Goal: Task Accomplishment & Management: Use online tool/utility

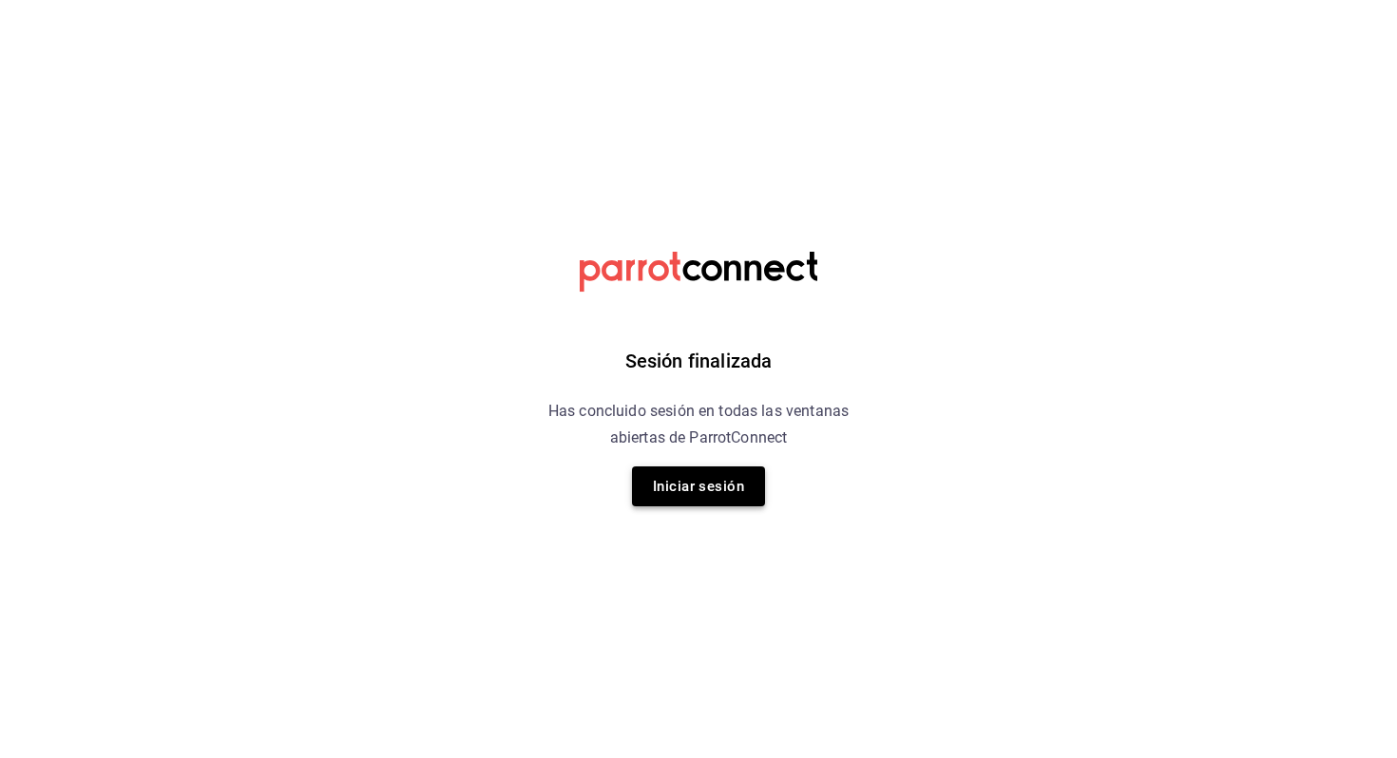
click at [723, 476] on button "Iniciar sesión" at bounding box center [698, 487] width 133 height 40
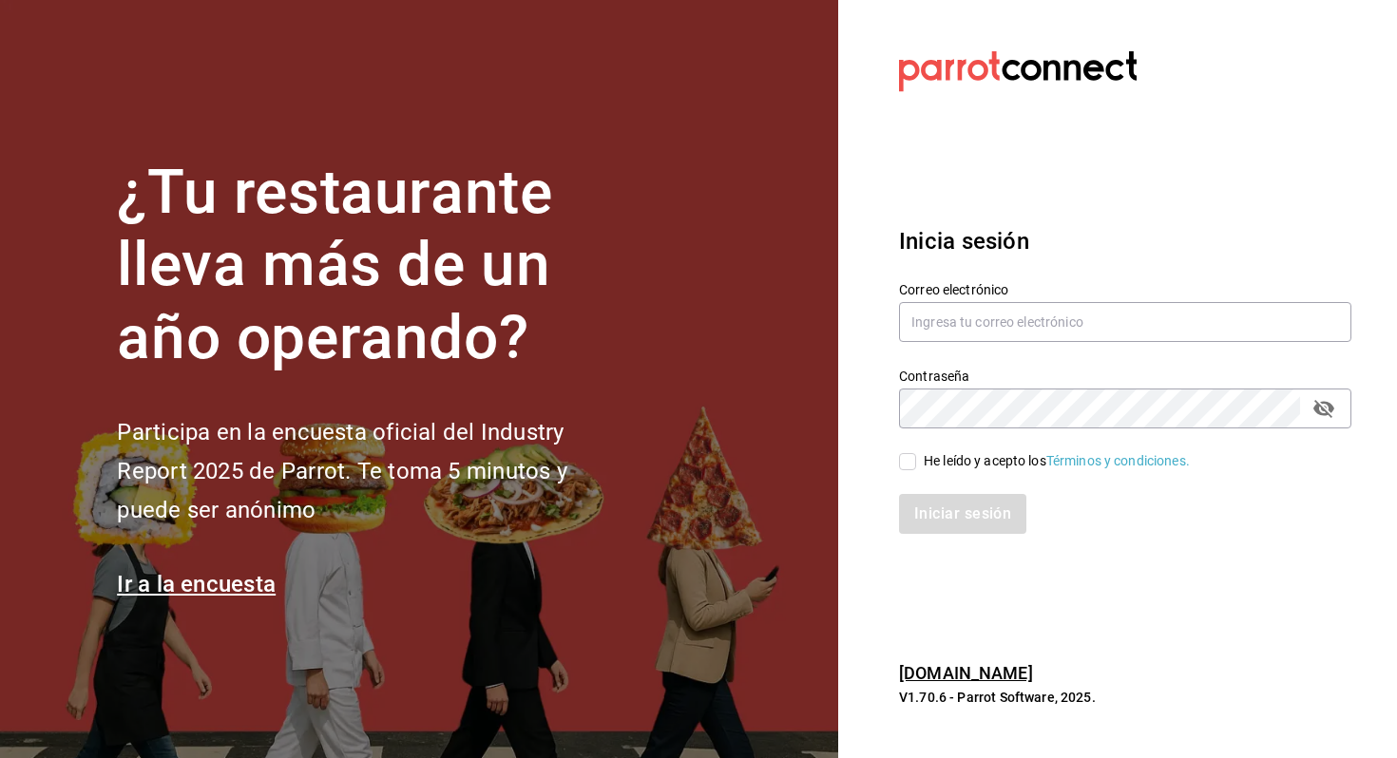
click at [909, 459] on input "He leído y acepto los Términos y condiciones." at bounding box center [907, 461] width 17 height 17
checkbox input "true"
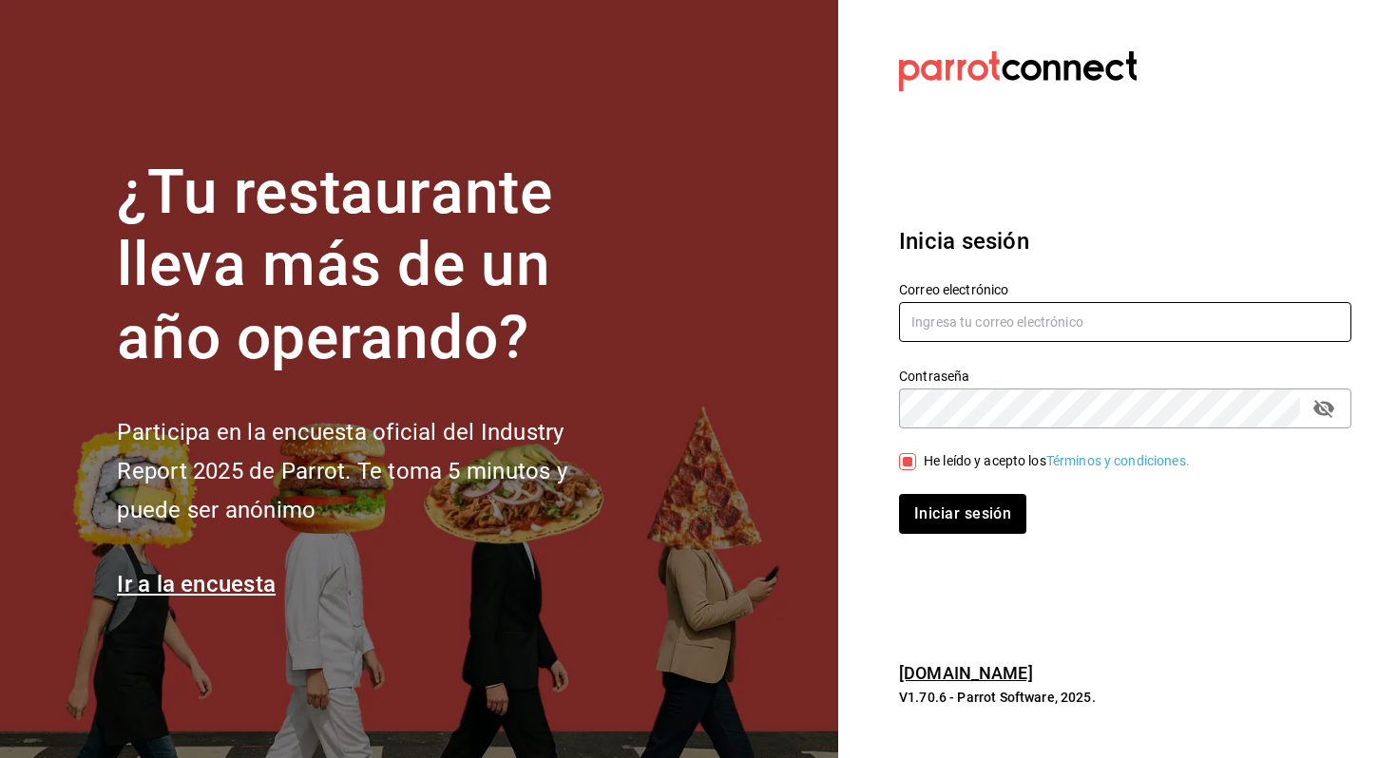
click at [988, 326] on input "text" at bounding box center [1125, 322] width 452 height 40
type input "v"
type input "[EMAIL_ADDRESS][DOMAIN_NAME]"
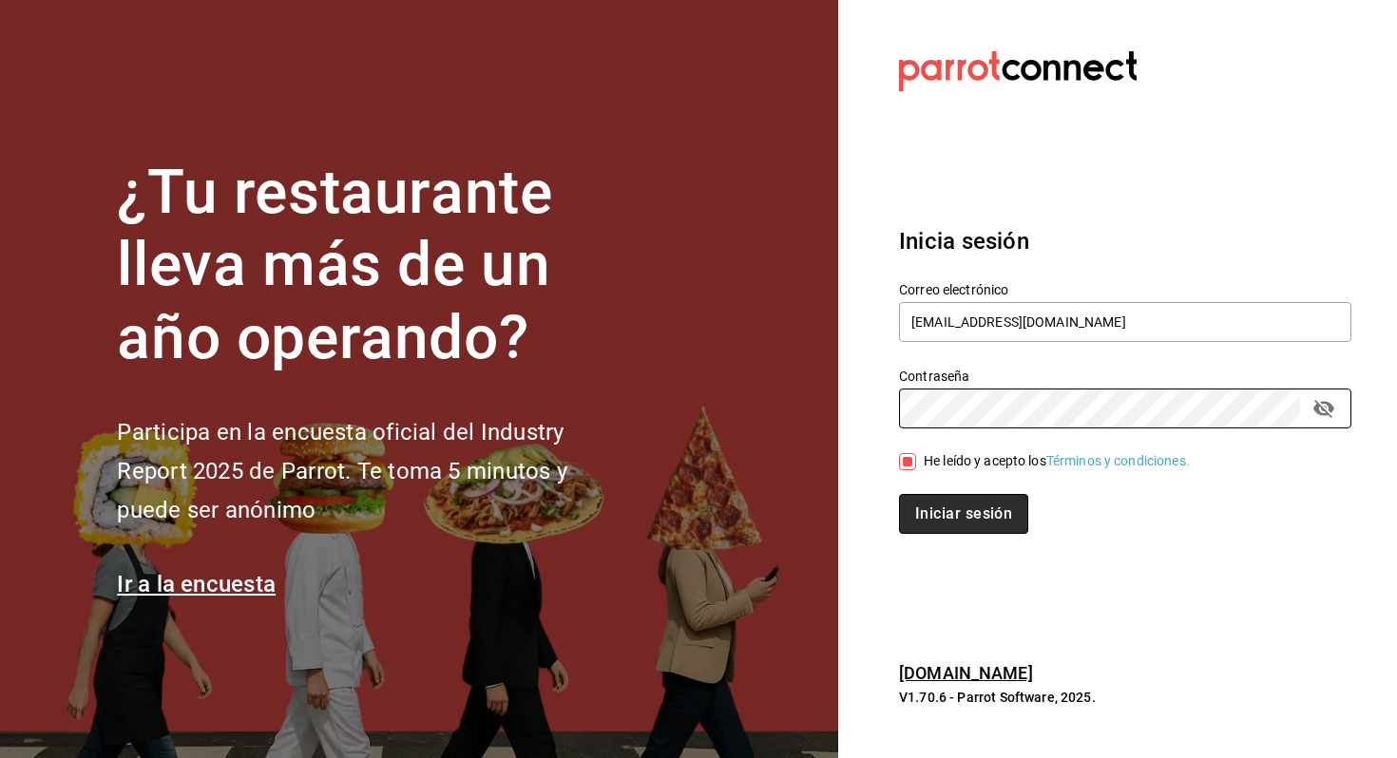
click at [990, 504] on button "Iniciar sesión" at bounding box center [963, 514] width 129 height 40
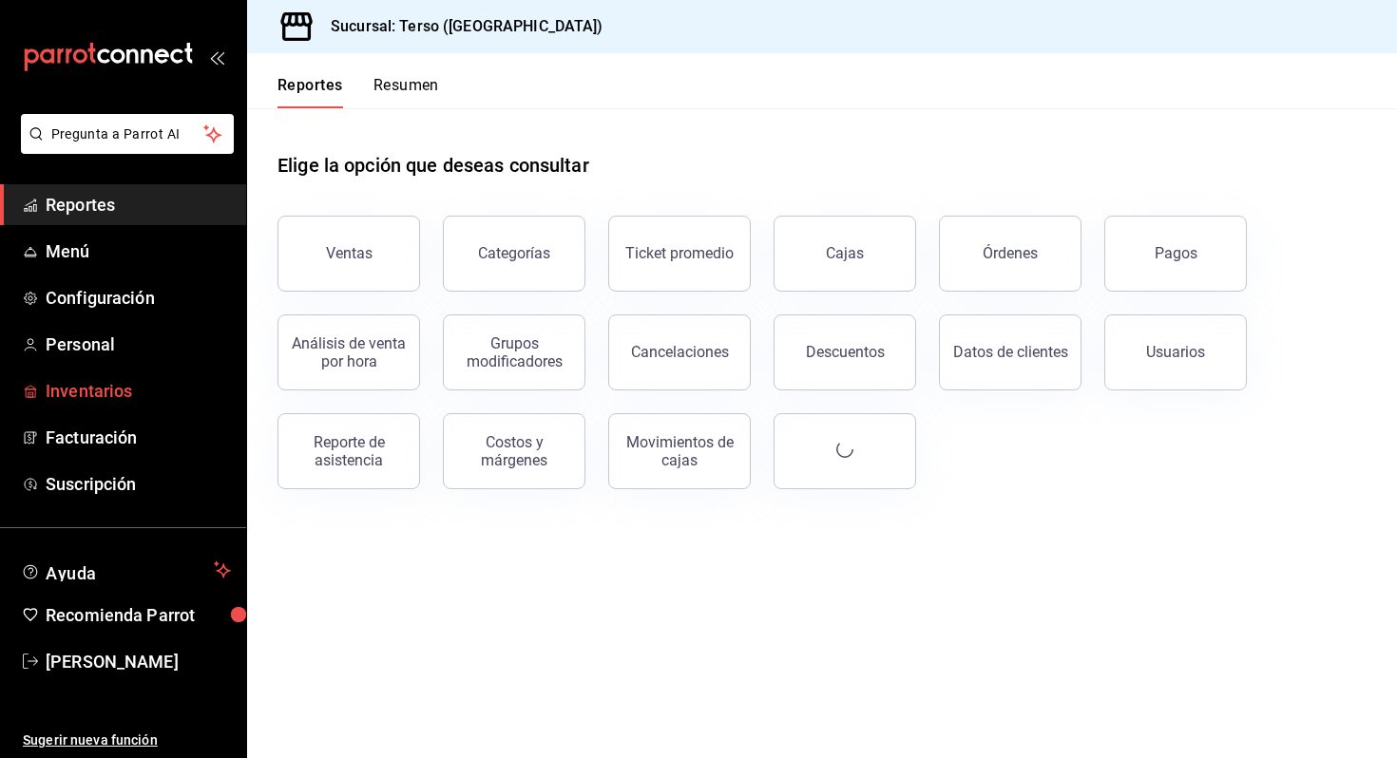
click at [128, 388] on span "Inventarios" at bounding box center [138, 391] width 185 height 26
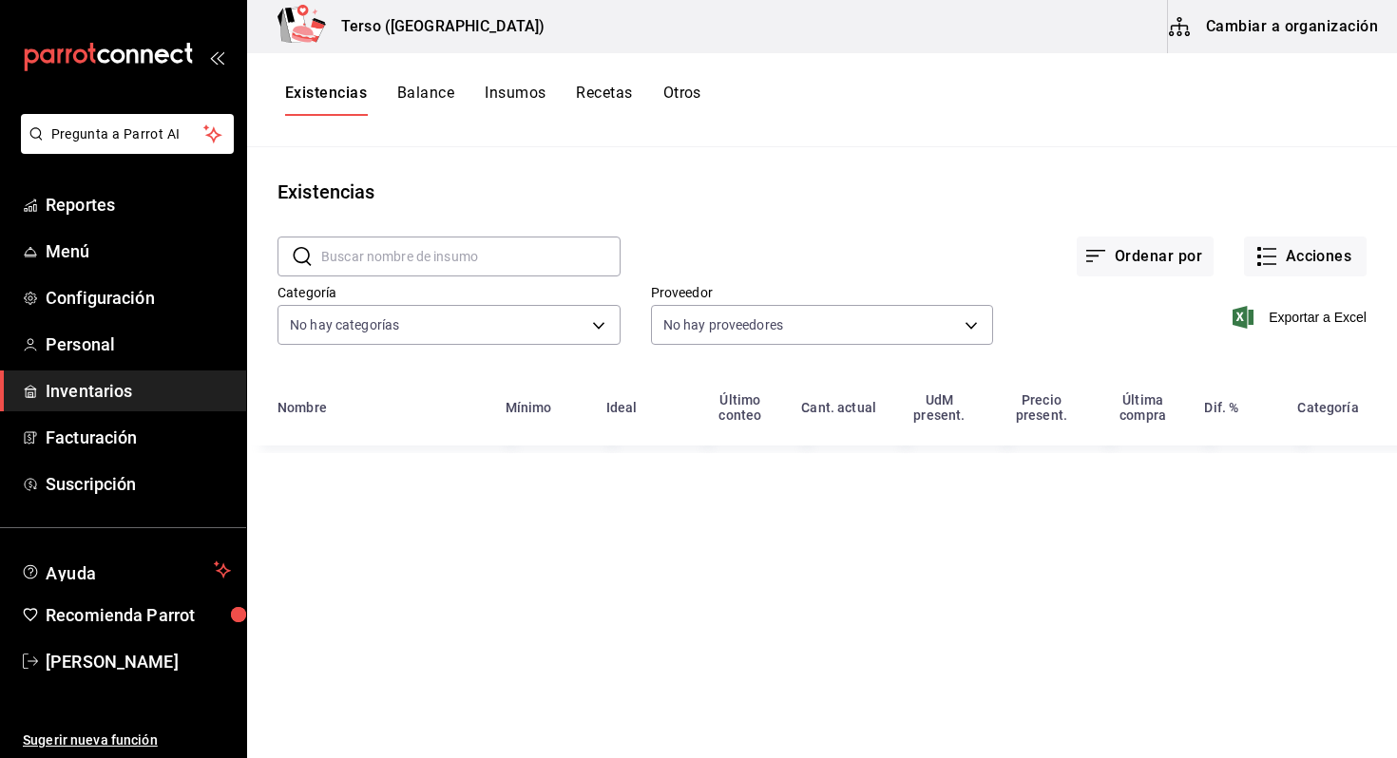
click at [1239, 37] on button "Cambiar a organización" at bounding box center [1275, 26] width 214 height 53
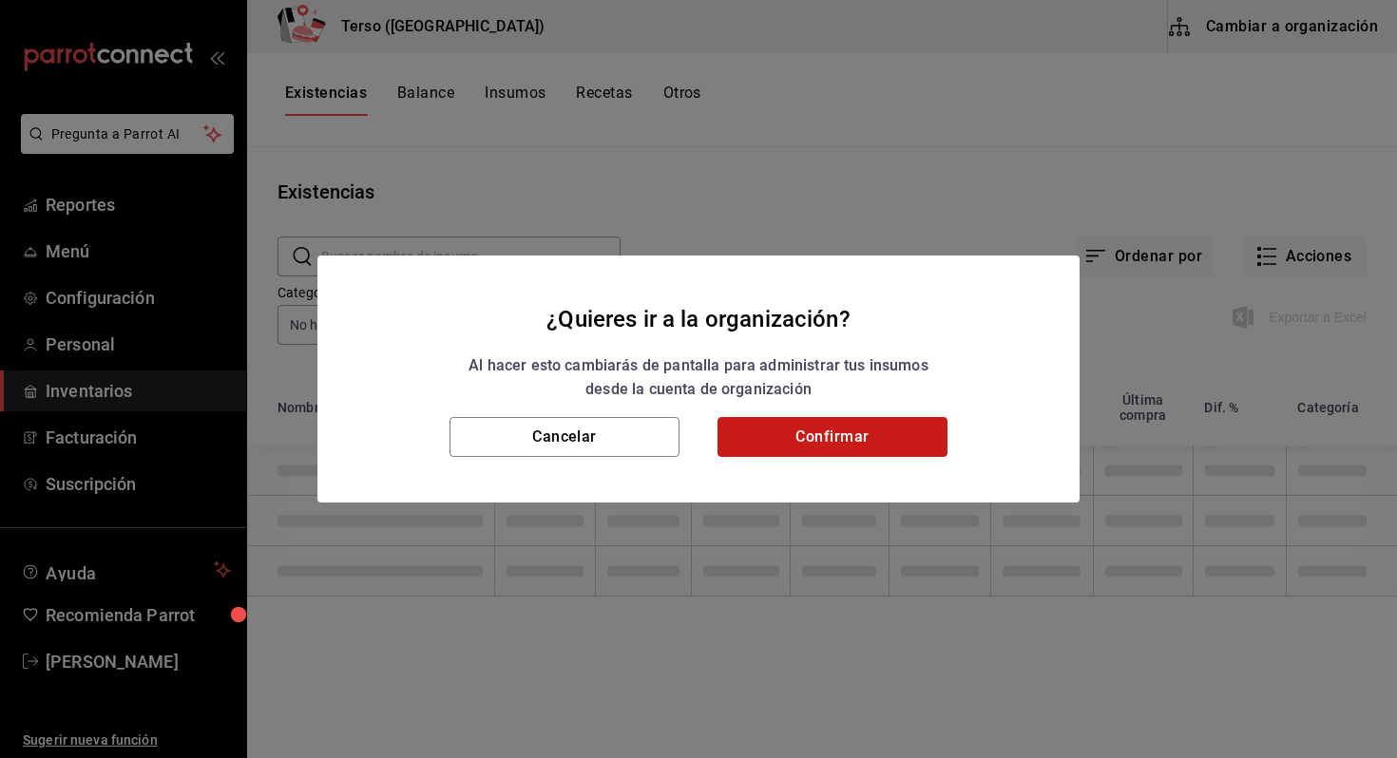
click at [824, 444] on button "Confirmar" at bounding box center [833, 437] width 230 height 40
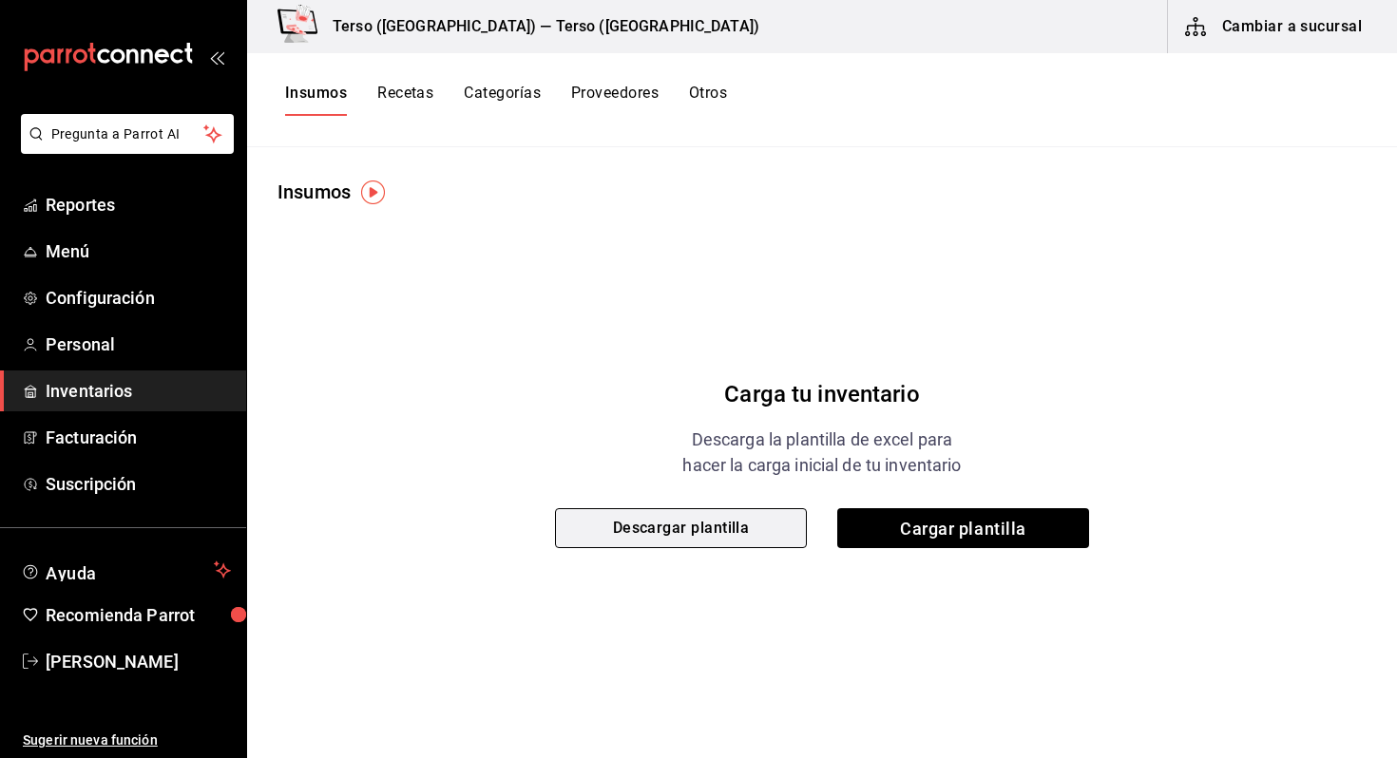
click at [733, 534] on button "Descargar plantilla" at bounding box center [681, 529] width 252 height 40
